Goal: Task Accomplishment & Management: Complete application form

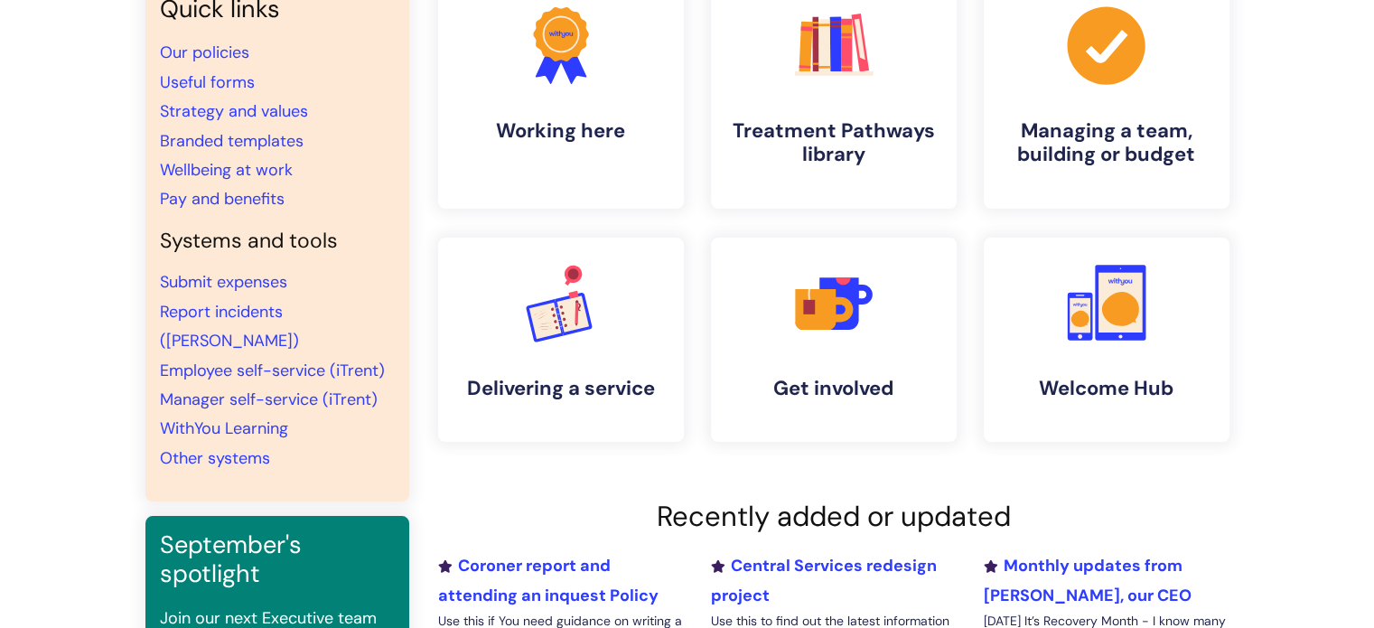
scroll to position [179, 0]
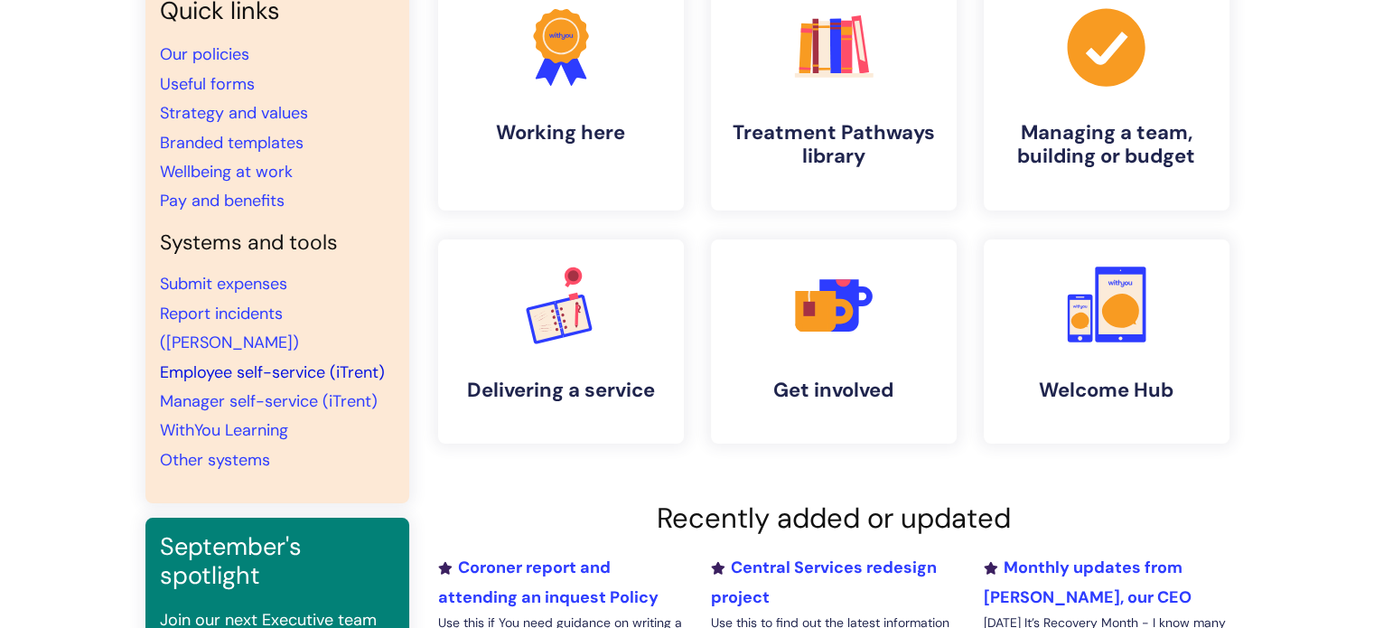
click at [362, 361] on link "Employee self-service (iTrent)" at bounding box center [272, 372] width 225 height 22
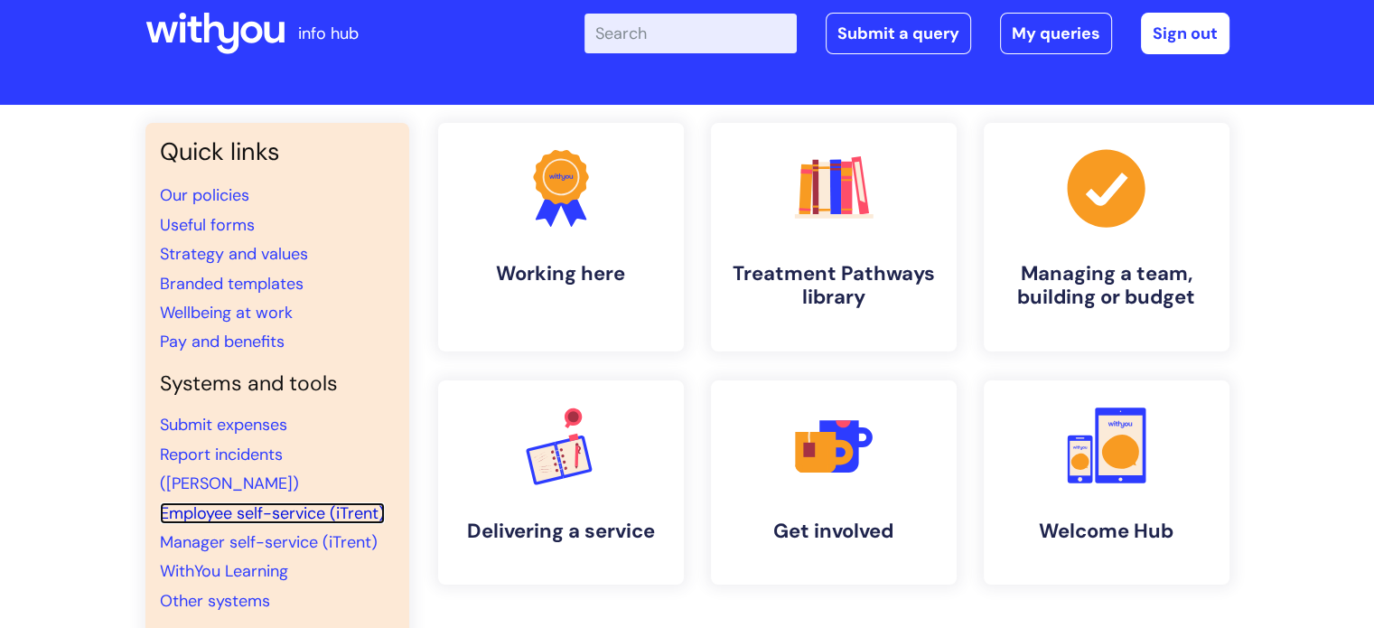
scroll to position [40, 0]
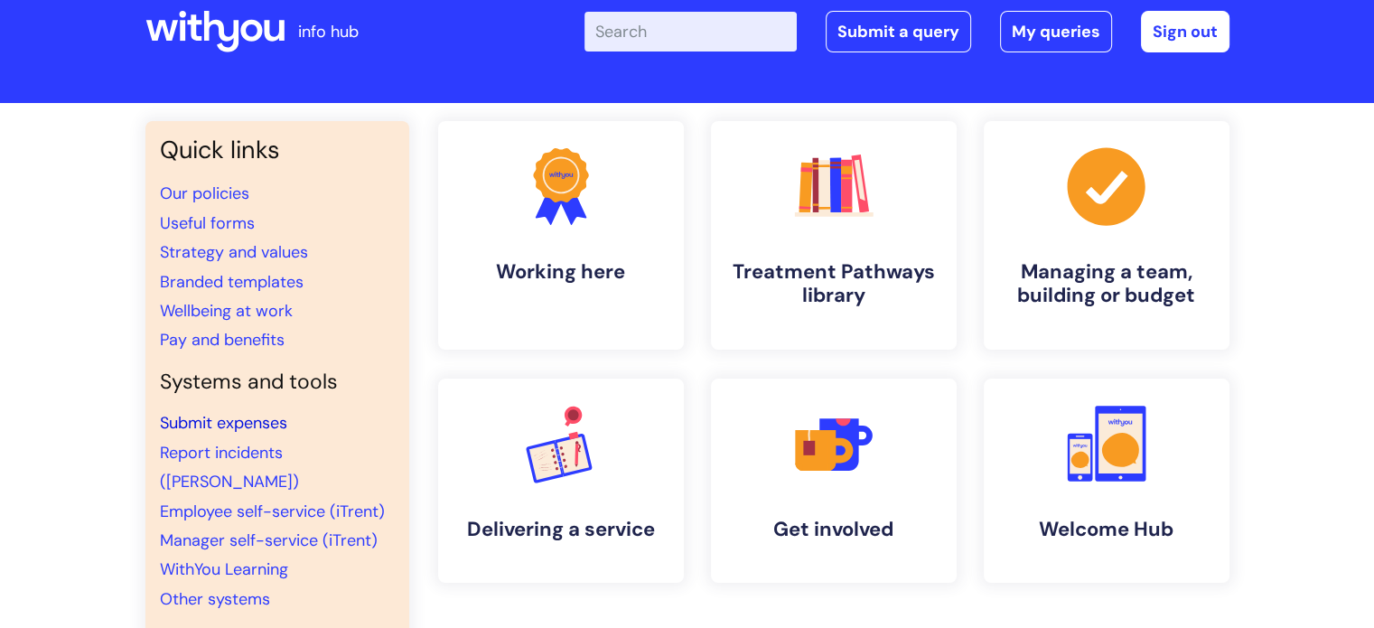
click at [224, 427] on link "Submit expenses" at bounding box center [223, 423] width 127 height 22
click at [274, 416] on link "Submit expenses" at bounding box center [223, 423] width 127 height 22
click at [916, 40] on link "Submit a query" at bounding box center [898, 32] width 145 height 42
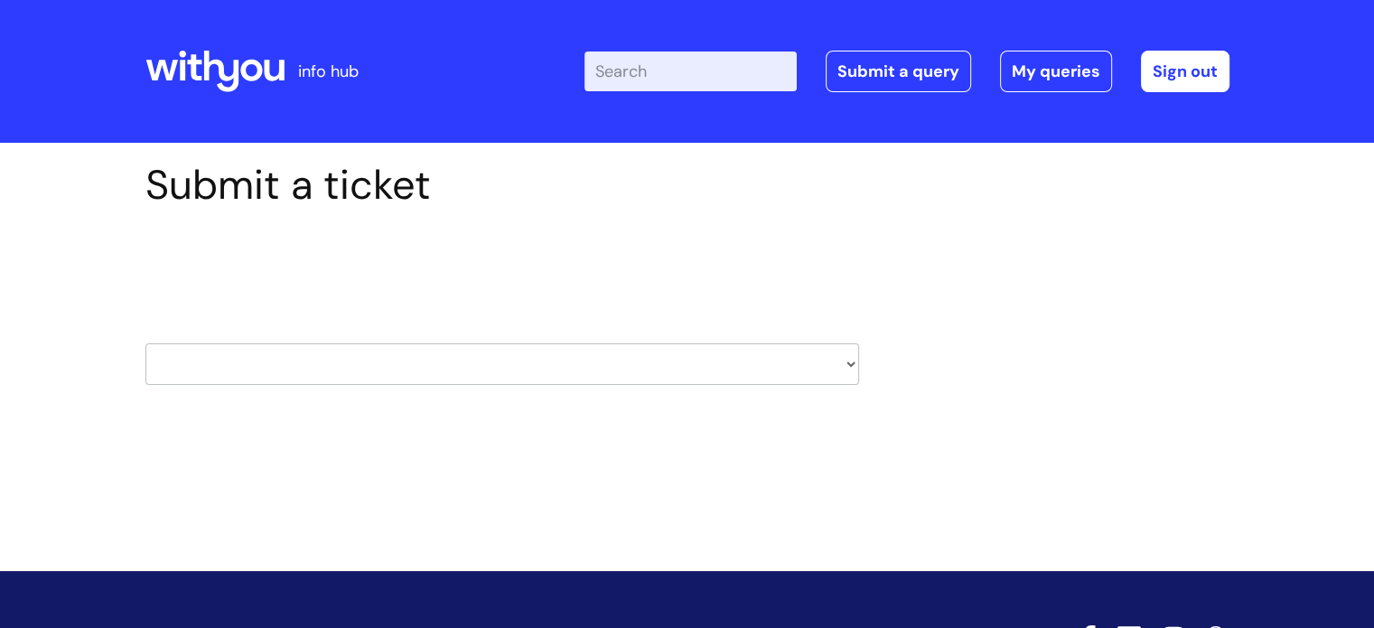
click at [303, 365] on select "HR / People IT and Support Clinical Drug Alerts Finance Accounts Data Support T…" at bounding box center [502, 364] width 714 height 42
select select "it_and_support"
click at [145, 343] on select "HR / People IT and Support Clinical Drug Alerts Finance Accounts Data Support T…" at bounding box center [502, 364] width 714 height 42
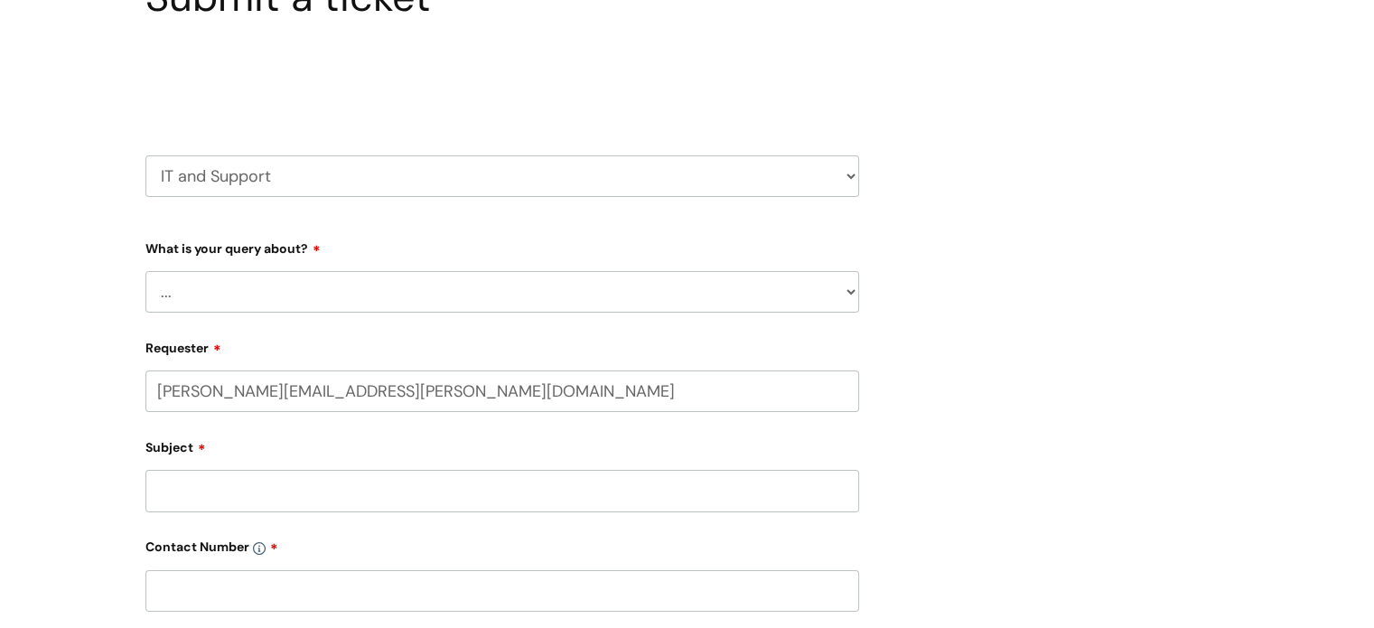
scroll to position [192, 0]
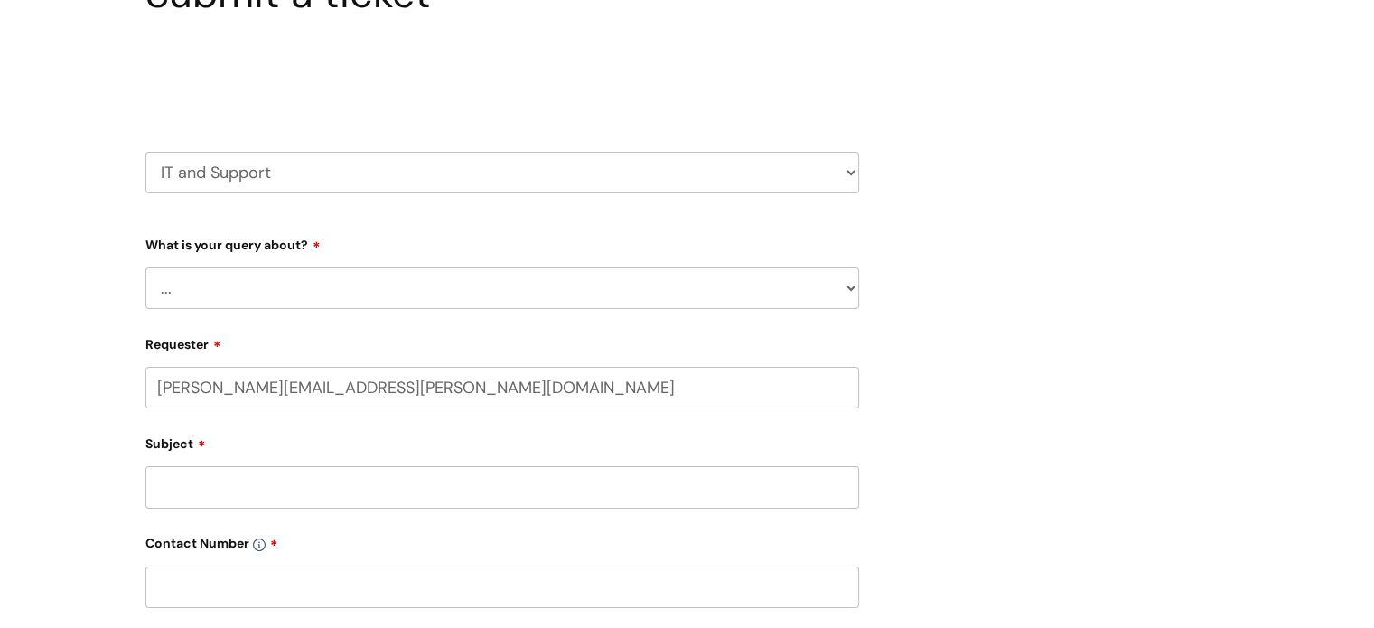
click at [537, 307] on select "... Mobile Phone Reset & MFA Accounts, Starters and Leavers IT Hardware issue I…" at bounding box center [502, 288] width 714 height 42
select select "System/software"
click at [145, 267] on select "... Mobile Phone Reset & MFA Accounts, Starters and Leavers IT Hardware issue I…" at bounding box center [502, 288] width 714 height 42
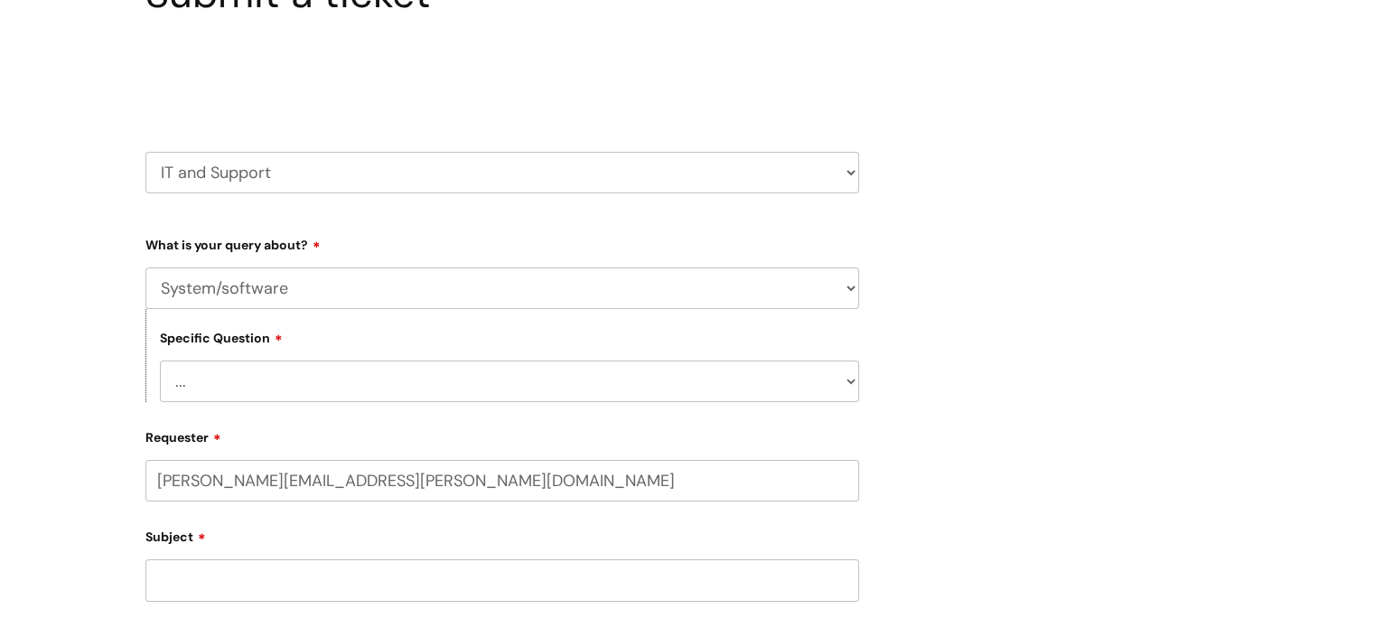
click at [331, 364] on select "... Halo PCMIS Iaptus NHS Email CJSM Email Mitel Another System Google (Workspa…" at bounding box center [509, 381] width 699 height 42
select select "Another System"
click at [160, 360] on select "... Halo PCMIS Iaptus NHS Email CJSM Email Mitel Another System Google (Workspa…" at bounding box center [509, 381] width 699 height 42
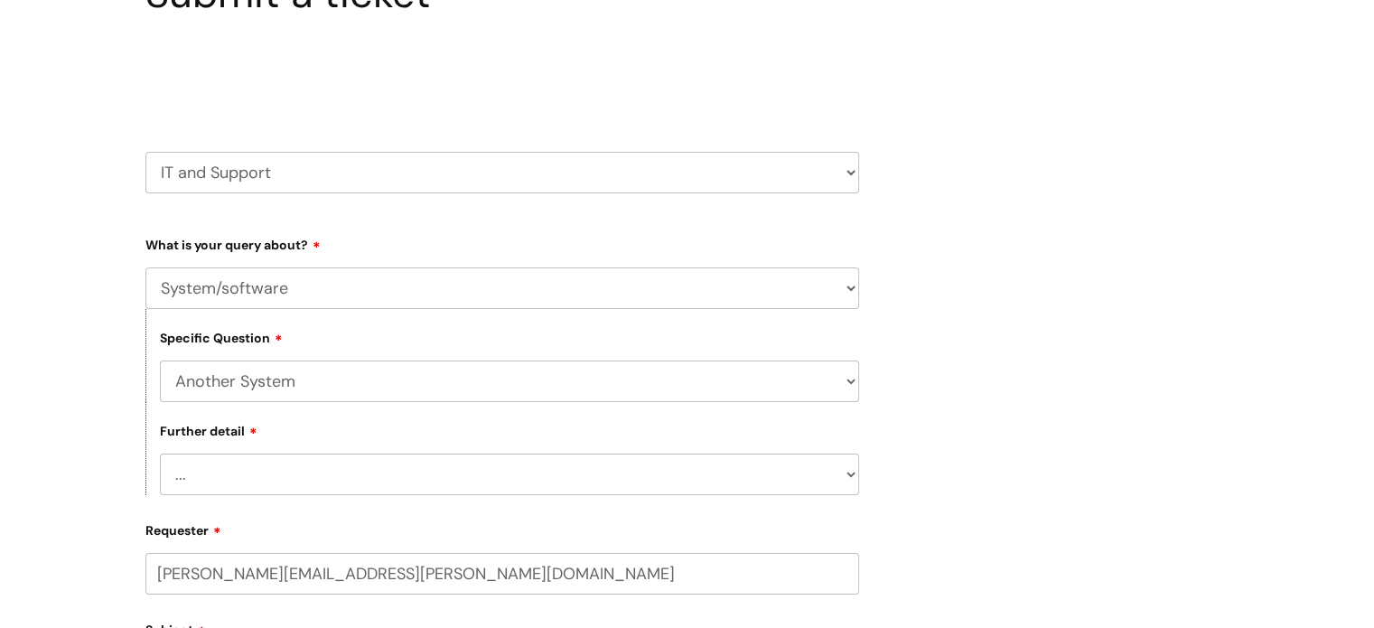
click at [231, 481] on select "... I’ve got a login issue Something else" at bounding box center [509, 474] width 699 height 42
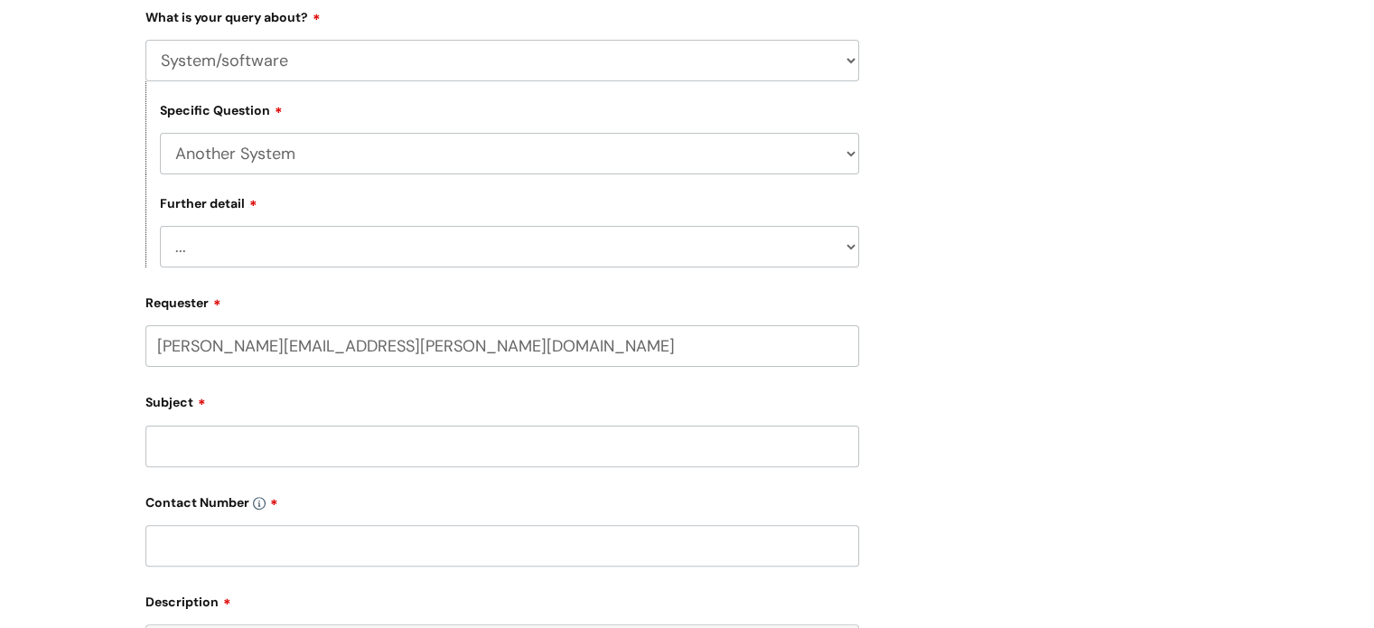
scroll to position [429, 0]
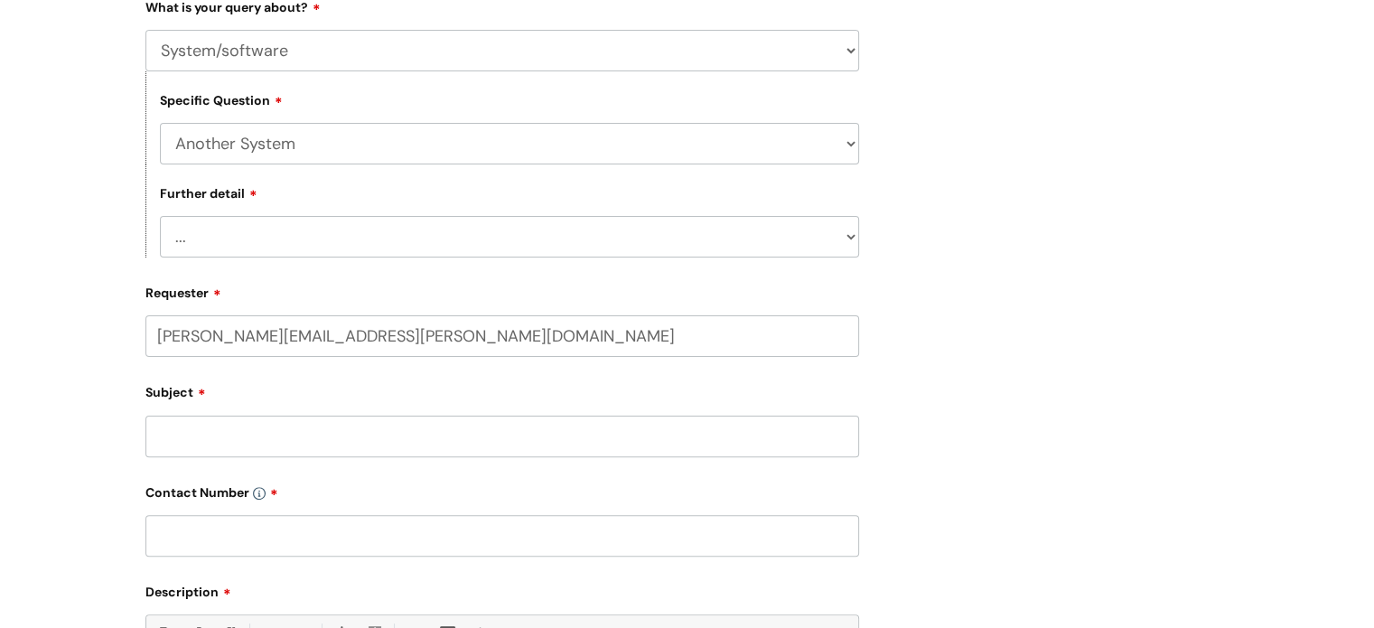
click at [696, 236] on select "... I’ve got a login issue Something else" at bounding box center [509, 237] width 699 height 42
select select "I’ve got a login issue"
click at [160, 217] on select "... I’ve got a login issue Something else" at bounding box center [509, 237] width 699 height 42
click at [295, 425] on input "Subject" at bounding box center [502, 437] width 714 height 42
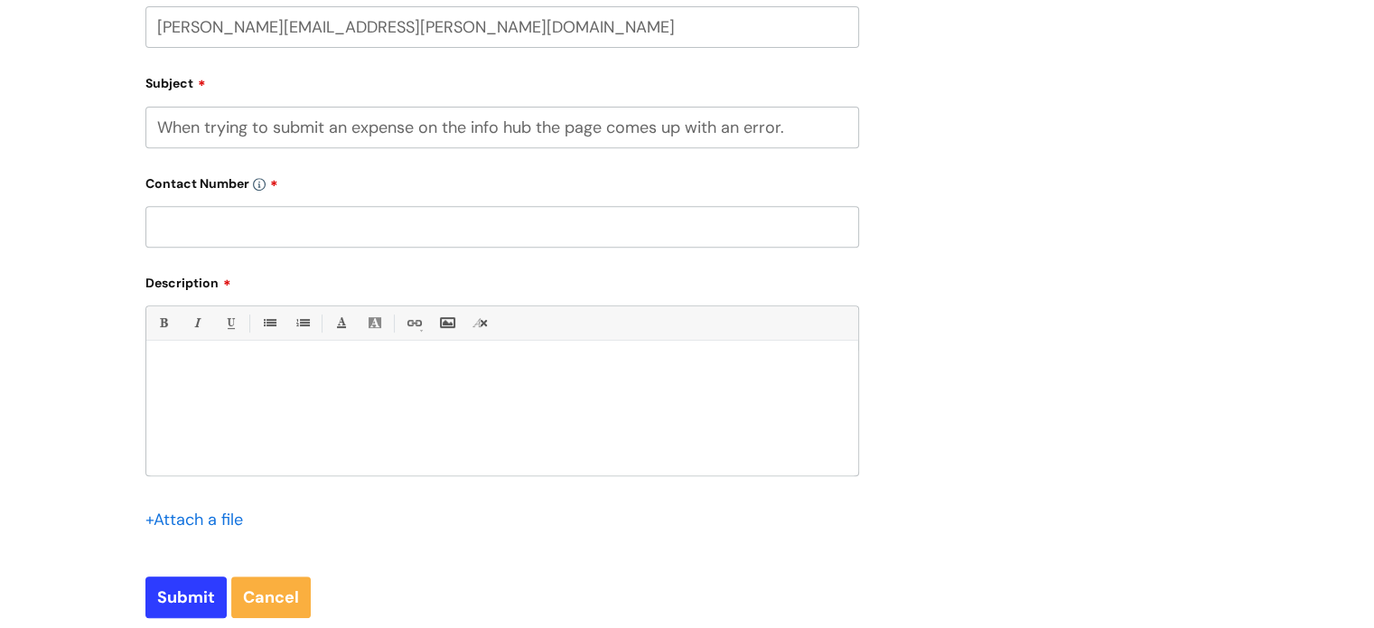
scroll to position [740, 0]
type input "When trying to submit an expense on the info hub the page comes up with an erro…"
click at [224, 227] on input "text" at bounding box center [502, 225] width 714 height 42
type input "07922025195"
drag, startPoint x: 834, startPoint y: 117, endPoint x: 107, endPoint y: 101, distance: 726.4
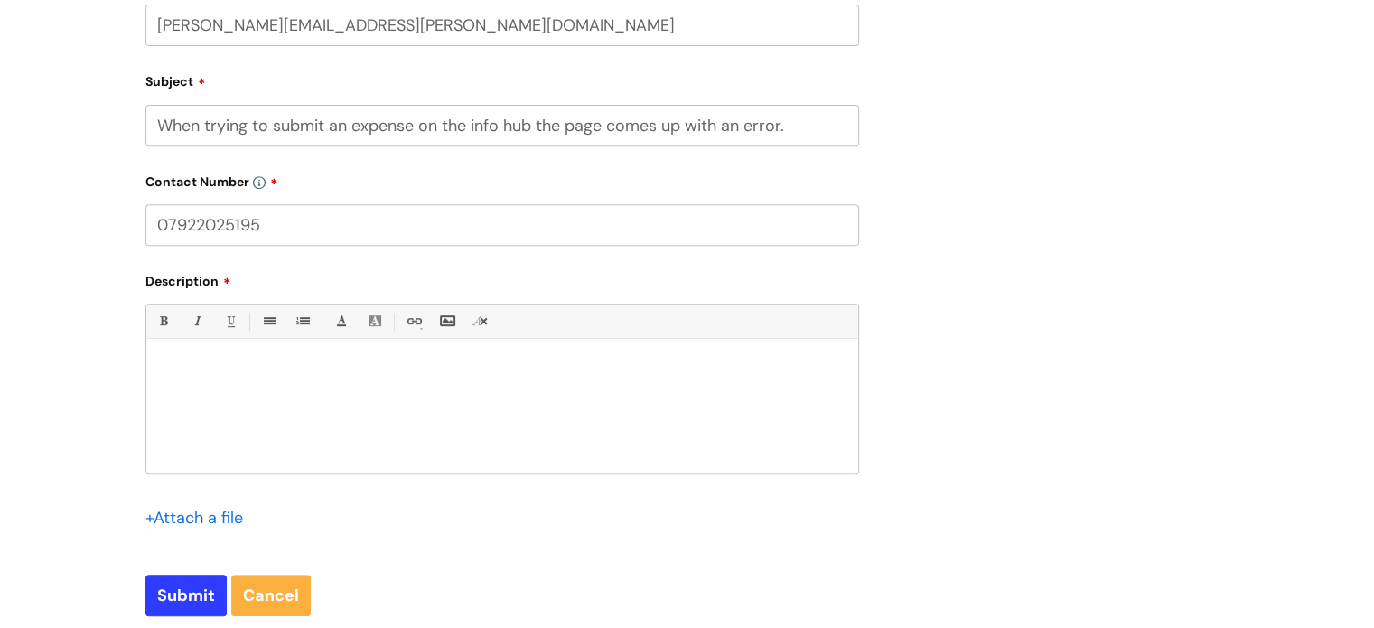
click at [107, 101] on div "Submit a ticket Select issue type HR / People IT and Support Clinical Drug Aler…" at bounding box center [687, 62] width 1374 height 1318
type input "Submitting an expense"
click at [311, 352] on div at bounding box center [502, 411] width 712 height 125
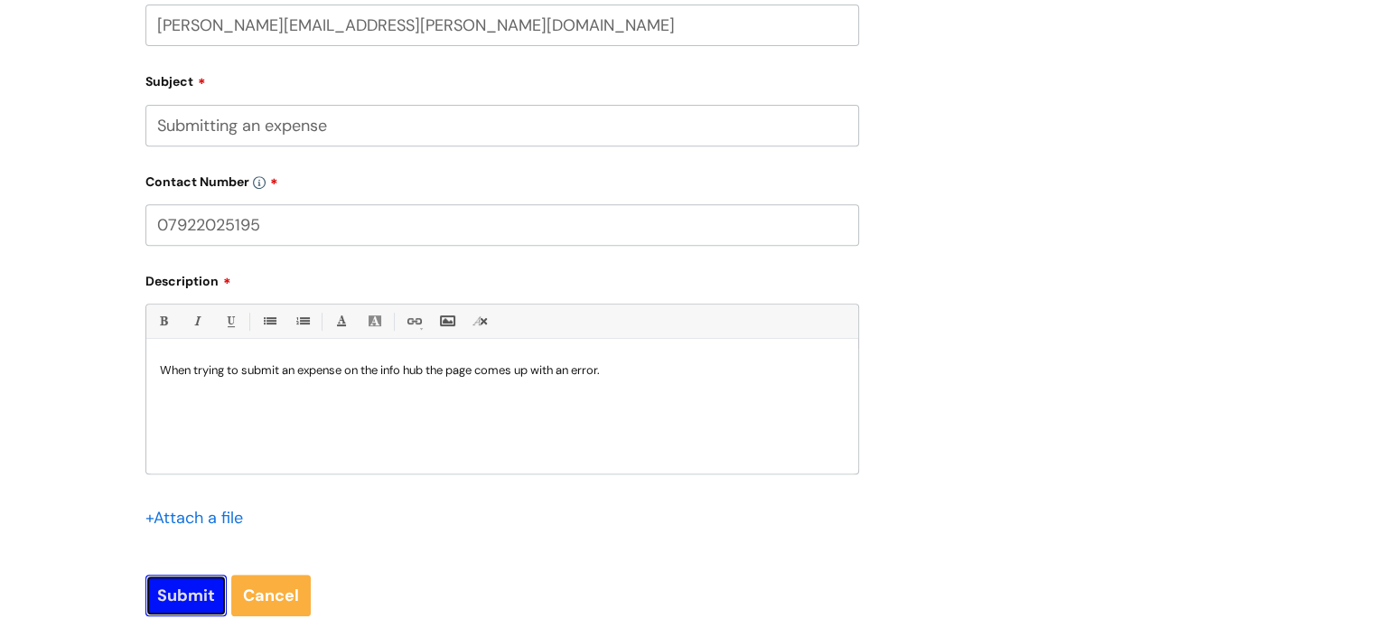
click at [199, 589] on input "Submit" at bounding box center [185, 596] width 81 height 42
type input "Please Wait..."
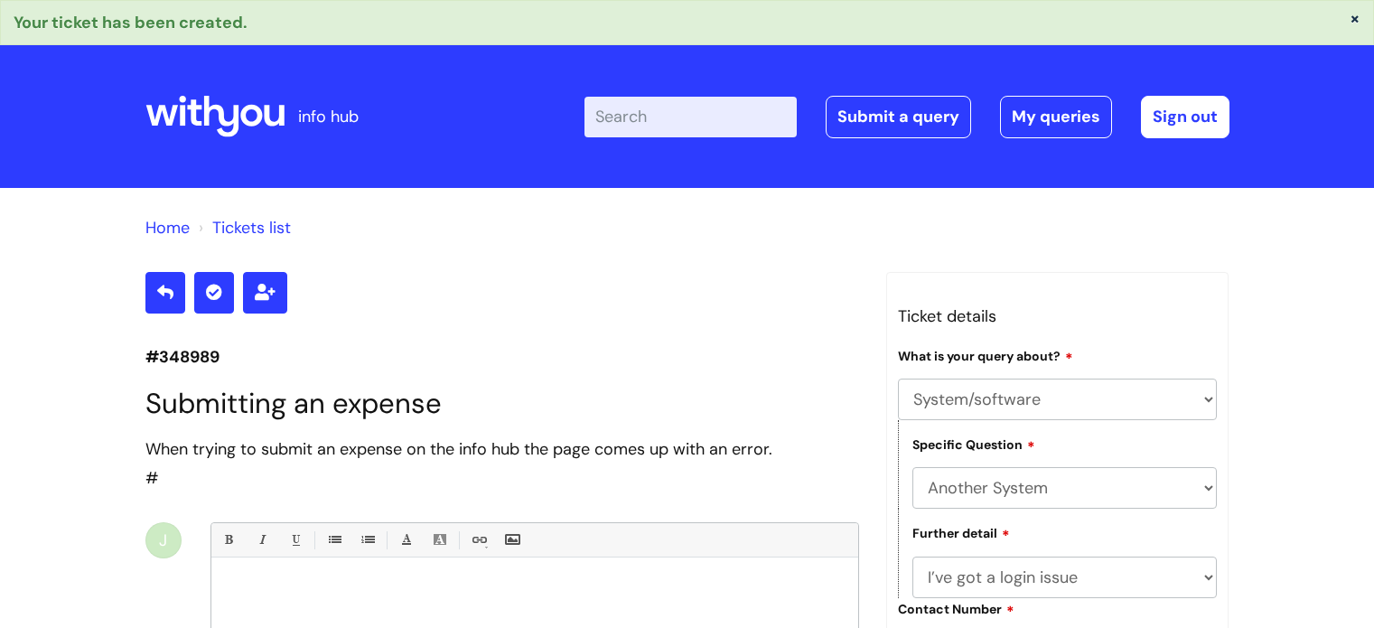
select select "System/software"
select select "Another System"
select select "I’ve got a login issue"
click at [1373, 318] on html "× Your ticket has been created. info hub Enter your search term here... Search …" at bounding box center [687, 314] width 1374 height 628
click at [898, 121] on link "Submit a query" at bounding box center [898, 117] width 145 height 42
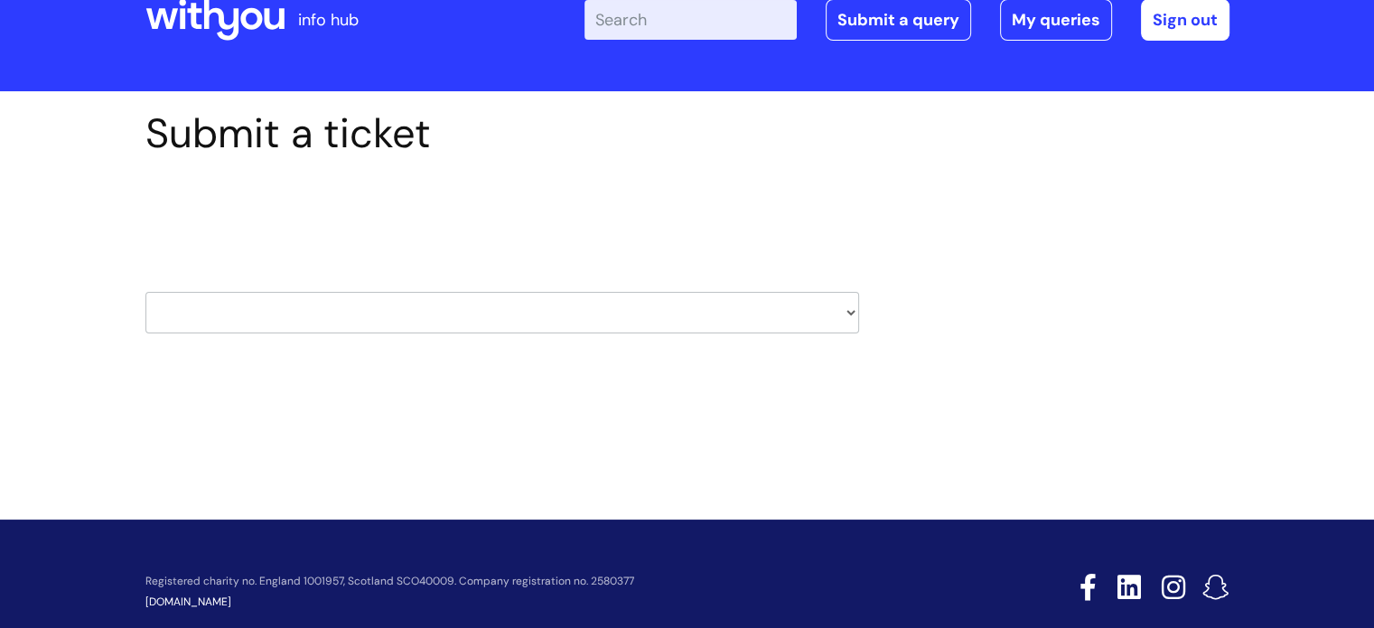
scroll to position [77, 0]
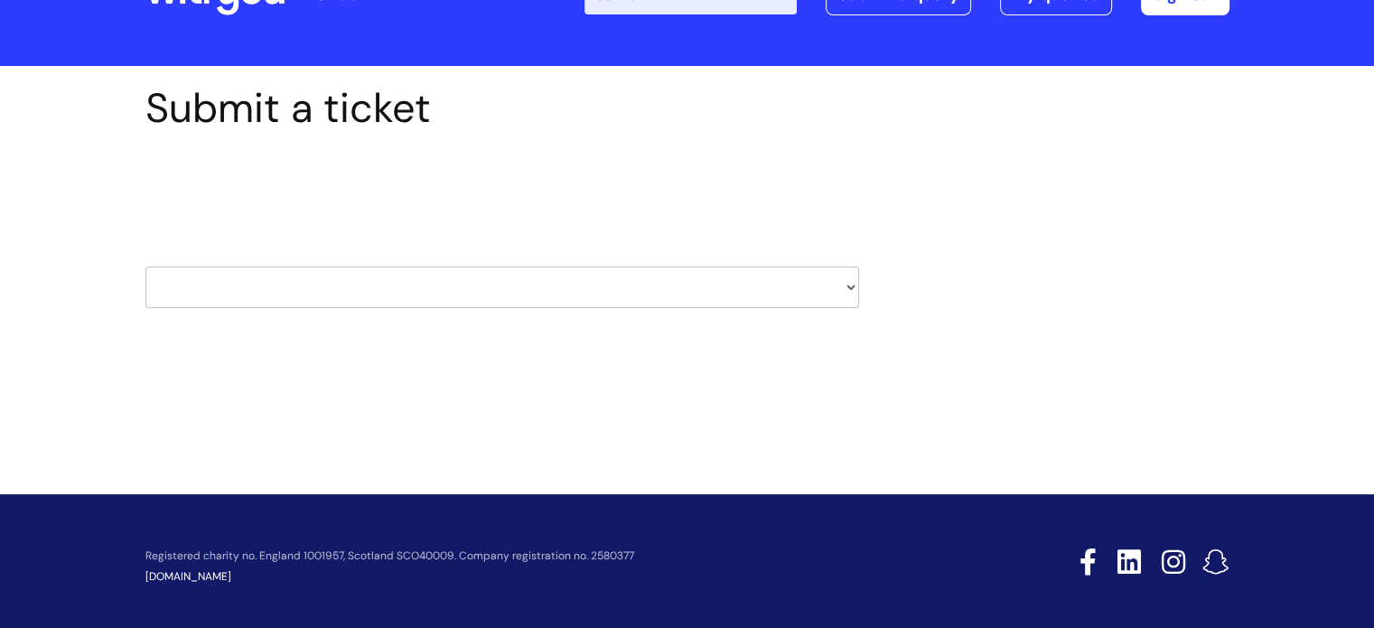
click at [837, 285] on select "HR / People IT and Support Clinical Drug Alerts Finance Accounts Data Support T…" at bounding box center [502, 287] width 714 height 42
select select "payroll"
click at [145, 266] on select "HR / People IT and Support Clinical Drug Alerts Finance Accounts Data Support T…" at bounding box center [502, 287] width 714 height 42
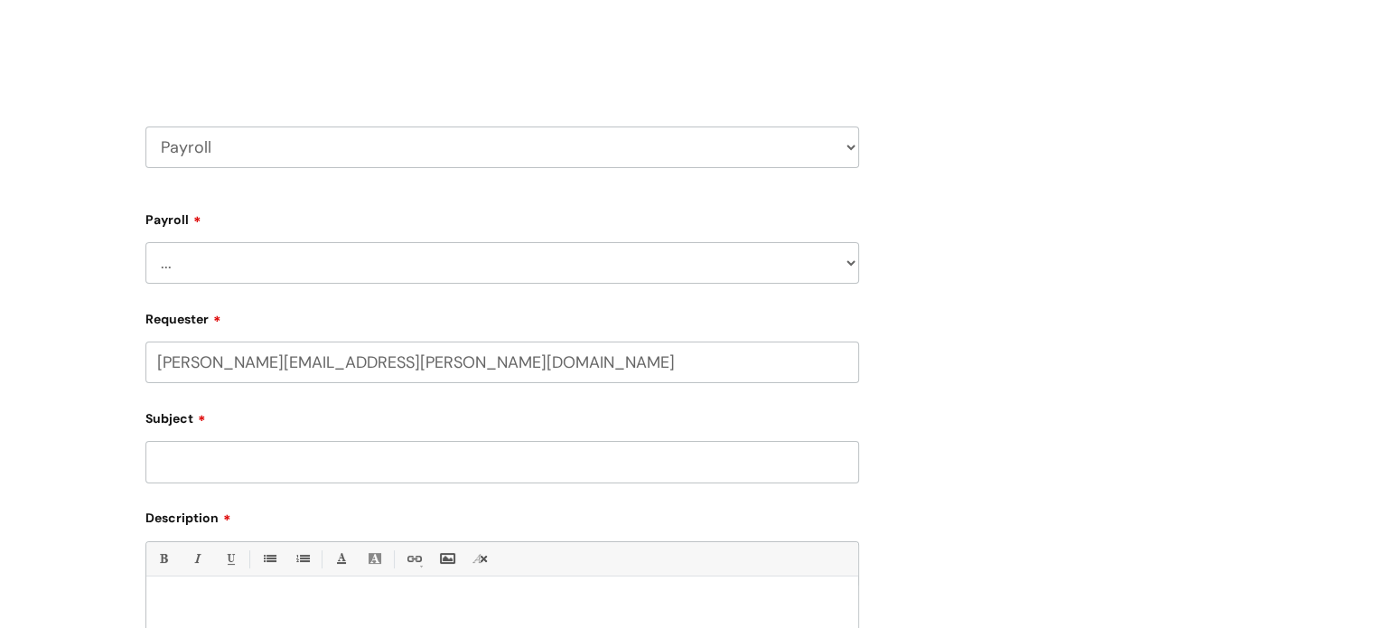
scroll to position [216, 0]
click at [687, 268] on select "... New Hires bank details/starter checklist forms Payroll queries Receiving in…" at bounding box center [502, 264] width 714 height 42
select select "Payroll queries"
click at [145, 243] on select "... New Hires bank details/starter checklist forms Payroll queries Receiving in…" at bounding box center [502, 264] width 714 height 42
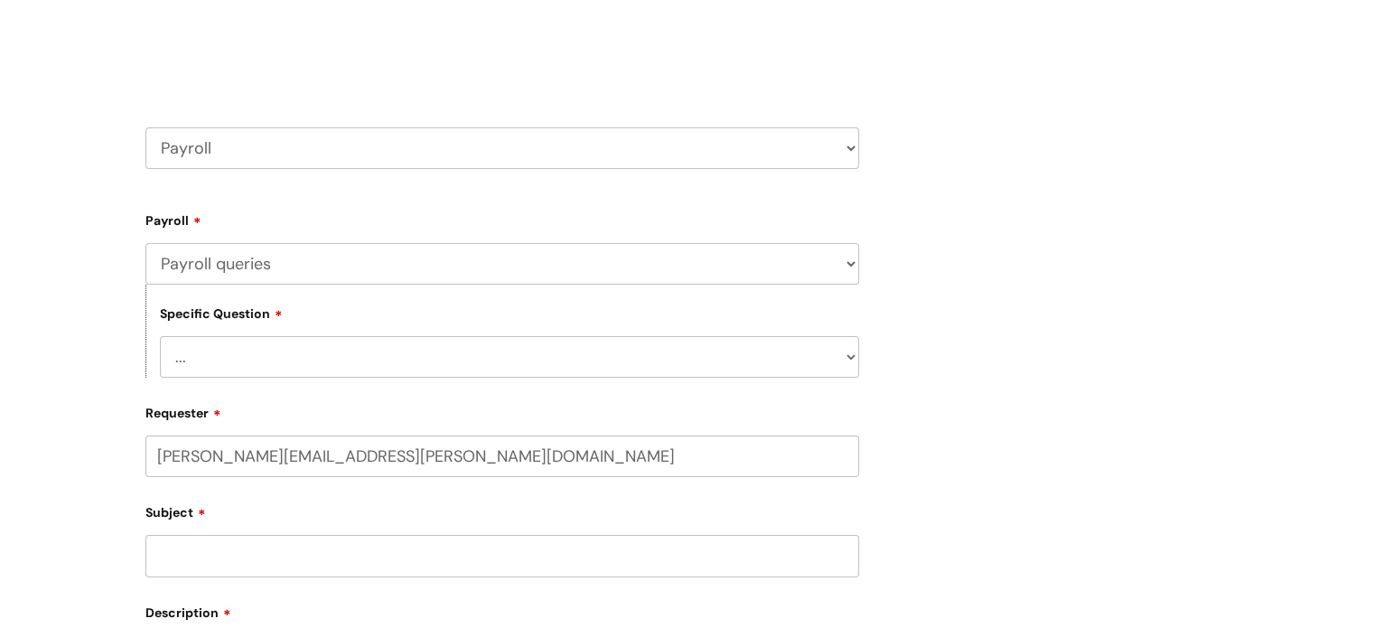
click at [466, 371] on select "... Changes queries Timesheet queries Salary and absence queries" at bounding box center [509, 357] width 699 height 42
select select "Salary and absence queries"
click at [160, 336] on select "... Changes queries Timesheet queries Salary and absence queries" at bounding box center [509, 357] width 699 height 42
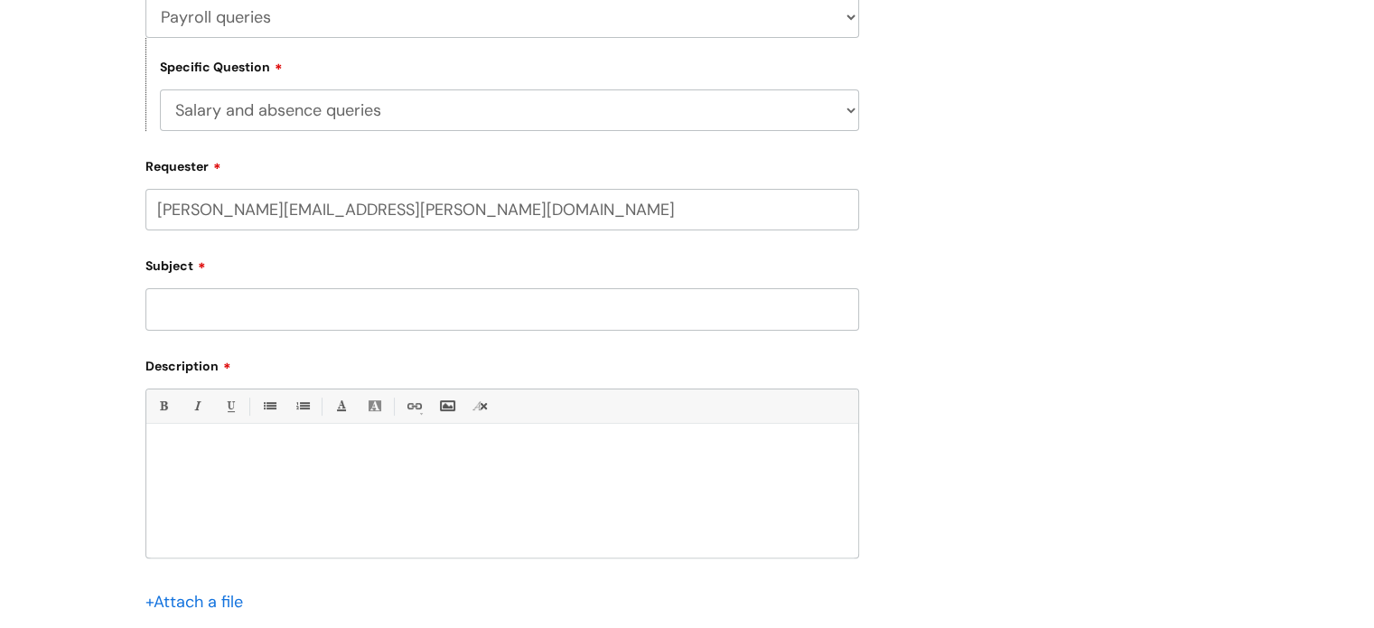
scroll to position [491, 0]
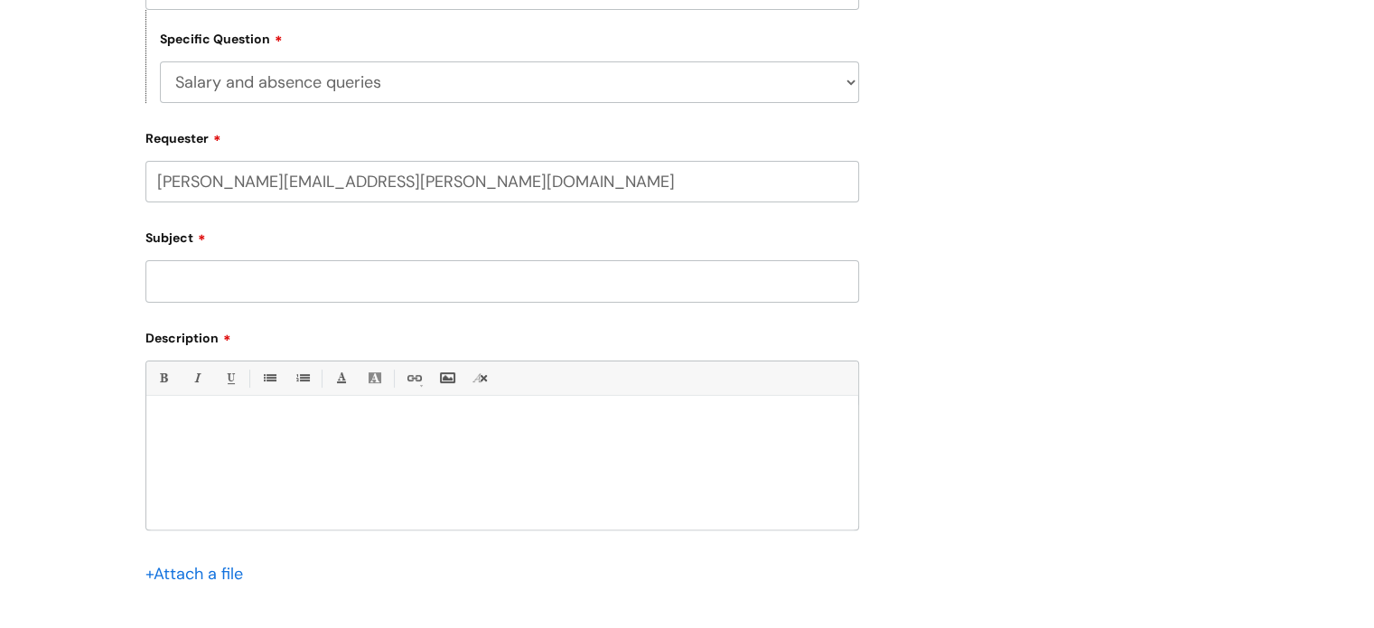
click at [365, 279] on input "Subject" at bounding box center [502, 281] width 714 height 42
type input "Is my pay correct?"
click at [281, 429] on p at bounding box center [502, 426] width 685 height 16
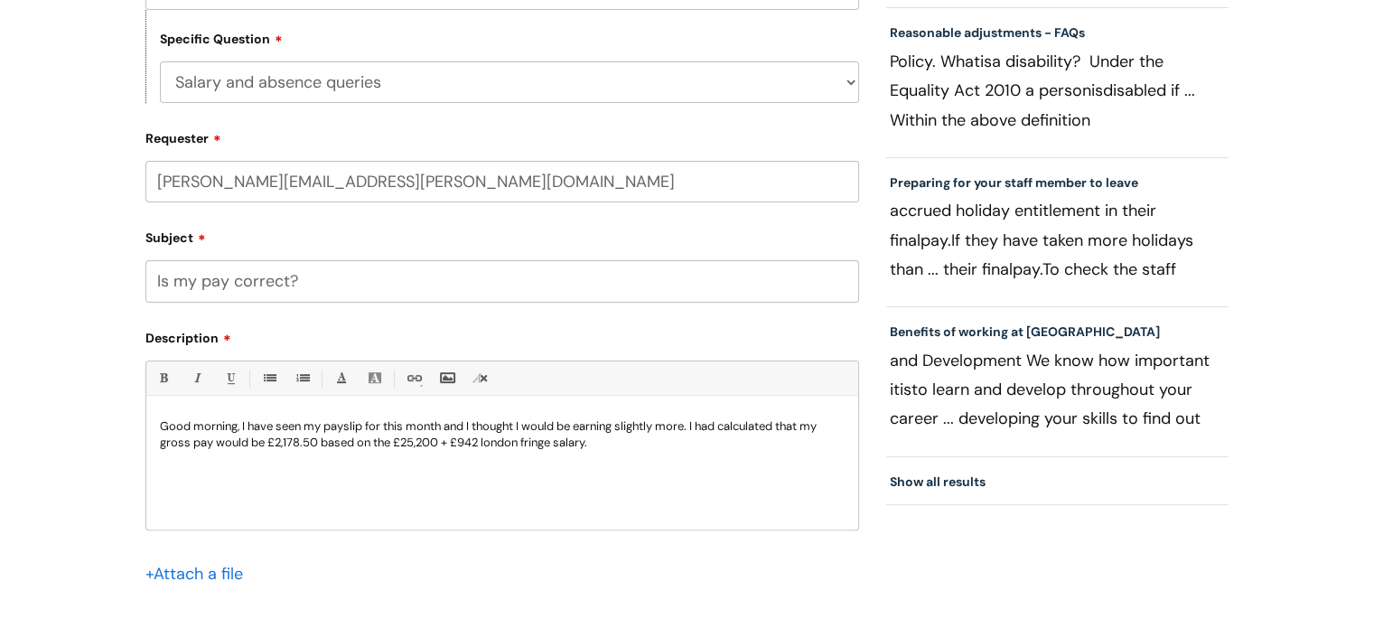
click at [694, 429] on p "Good morning, I have seen my payslip for this month and I thought I would be ea…" at bounding box center [502, 434] width 685 height 33
click at [670, 443] on p "Good morning, I have seen my payslip for this month and I thought I would be ea…" at bounding box center [502, 434] width 685 height 33
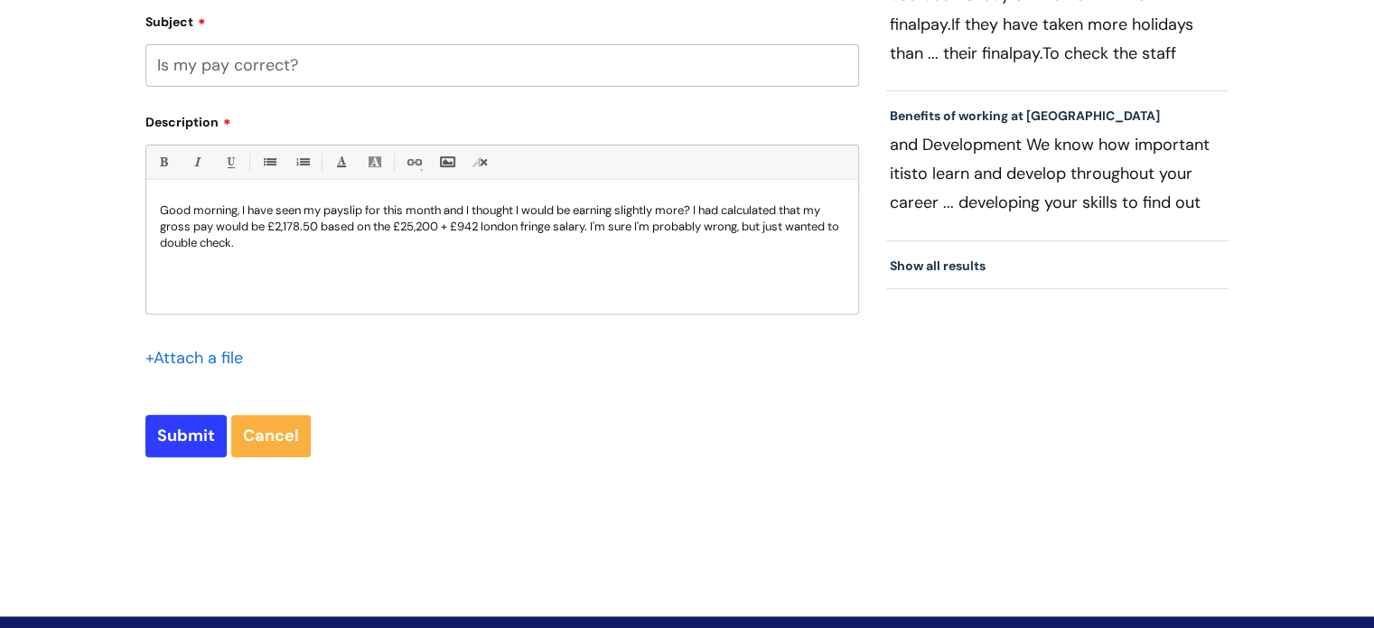
scroll to position [721, 0]
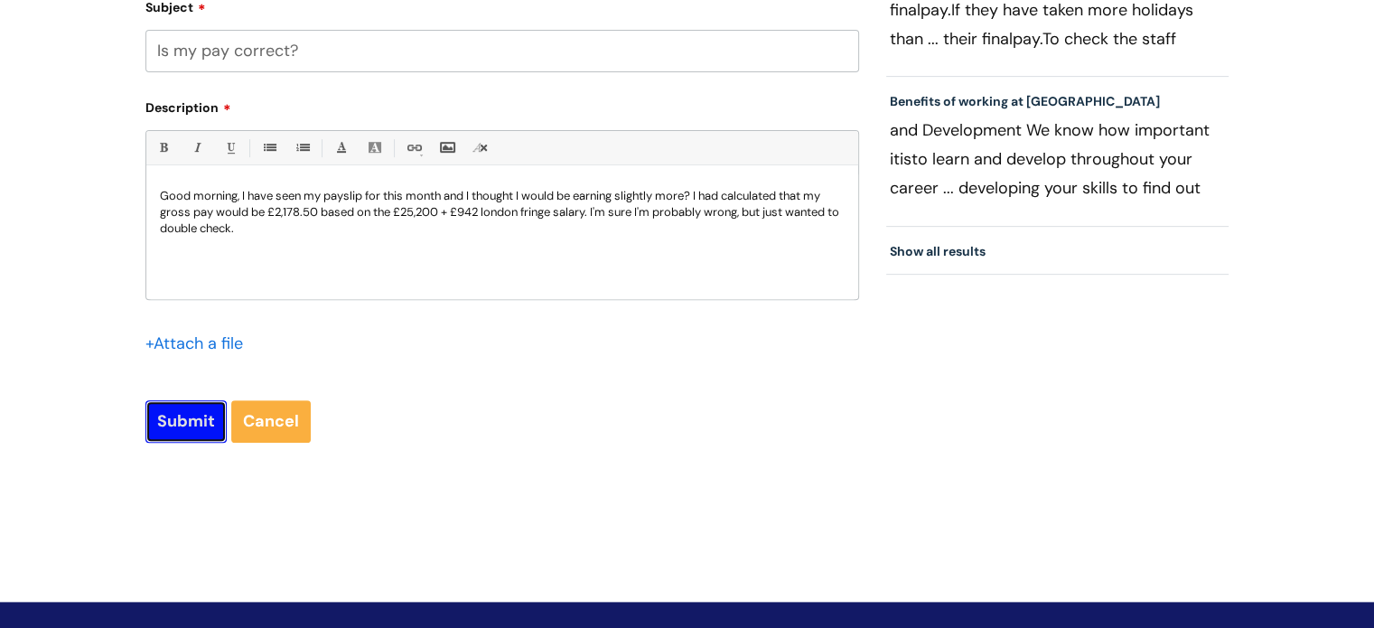
click at [170, 418] on input "Submit" at bounding box center [185, 421] width 81 height 42
type input "Please Wait..."
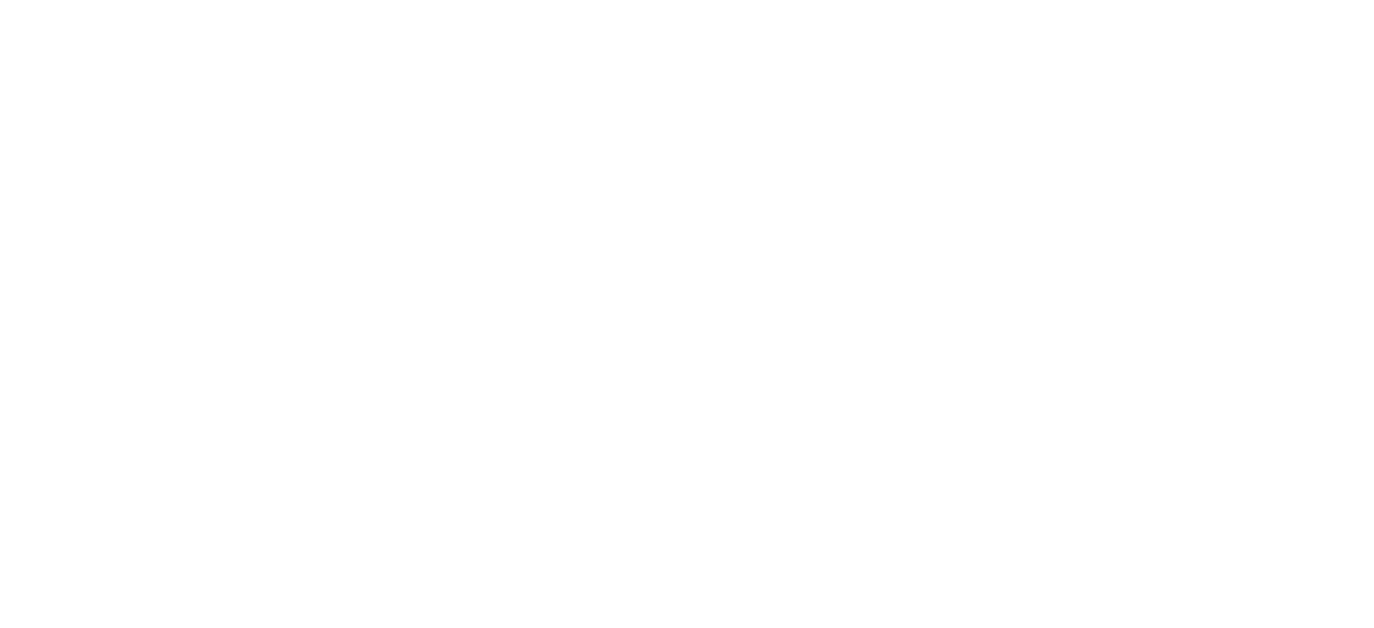
select select "Payroll queries"
select select "Salary and absence queries"
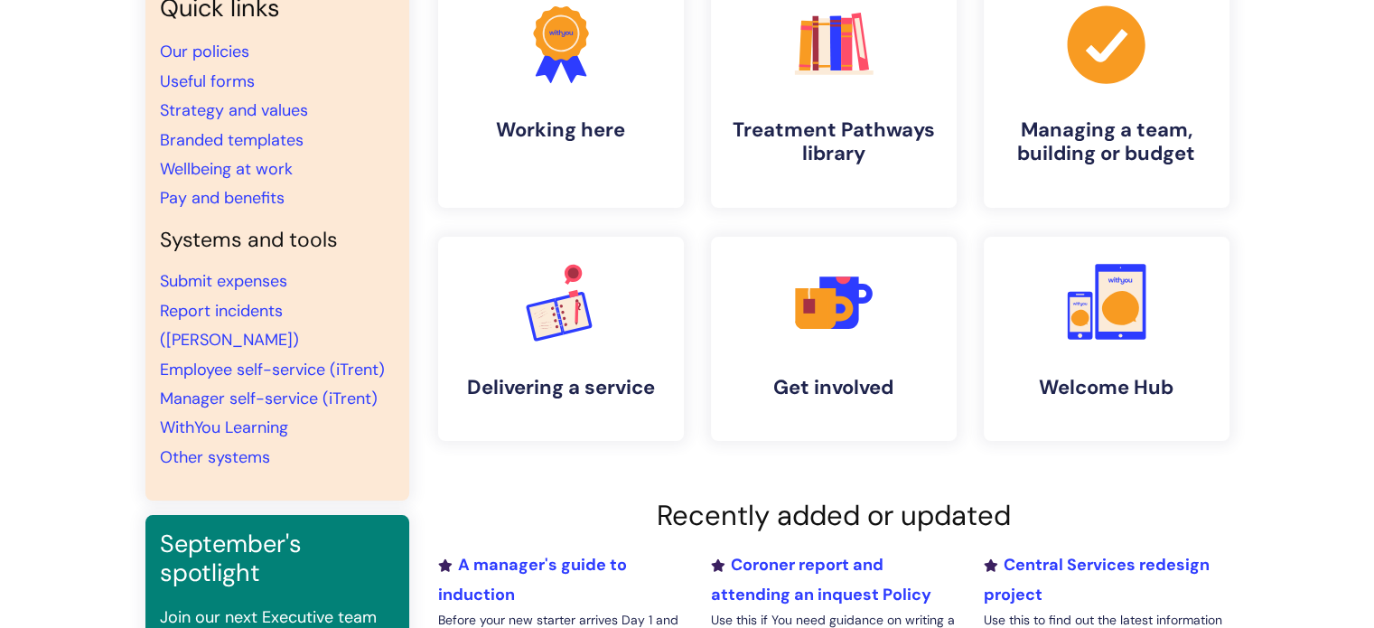
scroll to position [181, 0]
click at [1351, 295] on html "info hub Enter your search term here... Search Submit a query My queries Welcom…" at bounding box center [687, 133] width 1374 height 628
click at [305, 360] on link "Employee self-service (iTrent)" at bounding box center [272, 371] width 225 height 22
